Goal: Find contact information: Find contact information

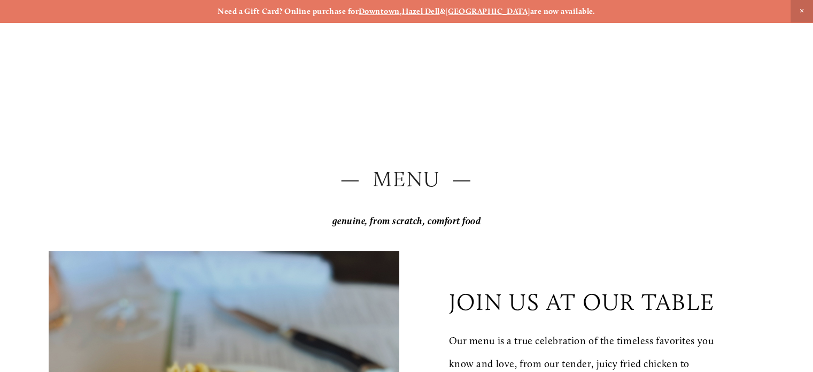
click at [123, 135] on div at bounding box center [262, 185] width 289 height 405
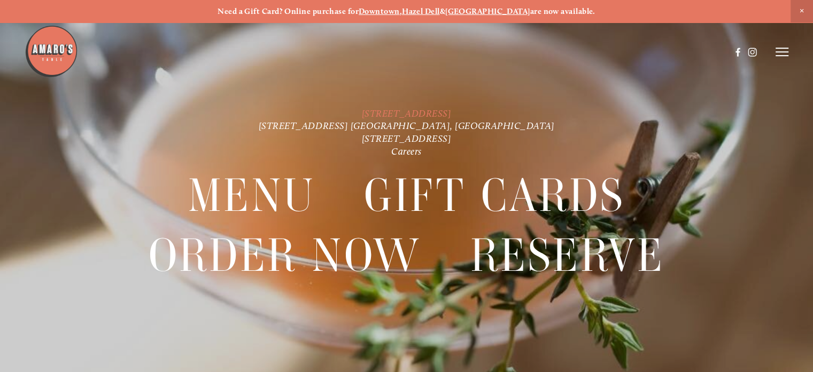
click at [428, 111] on link "[STREET_ADDRESS]" at bounding box center [407, 113] width 90 height 12
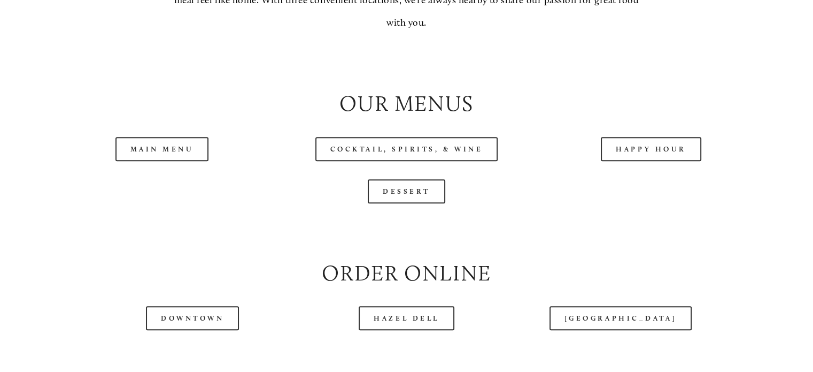
scroll to position [1112, 0]
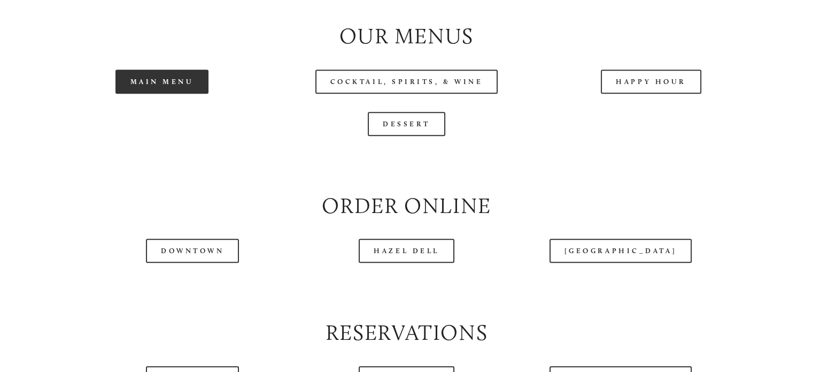
click at [169, 94] on link "Main Menu" at bounding box center [163, 82] width 94 height 24
